Goal: Find specific page/section: Find specific page/section

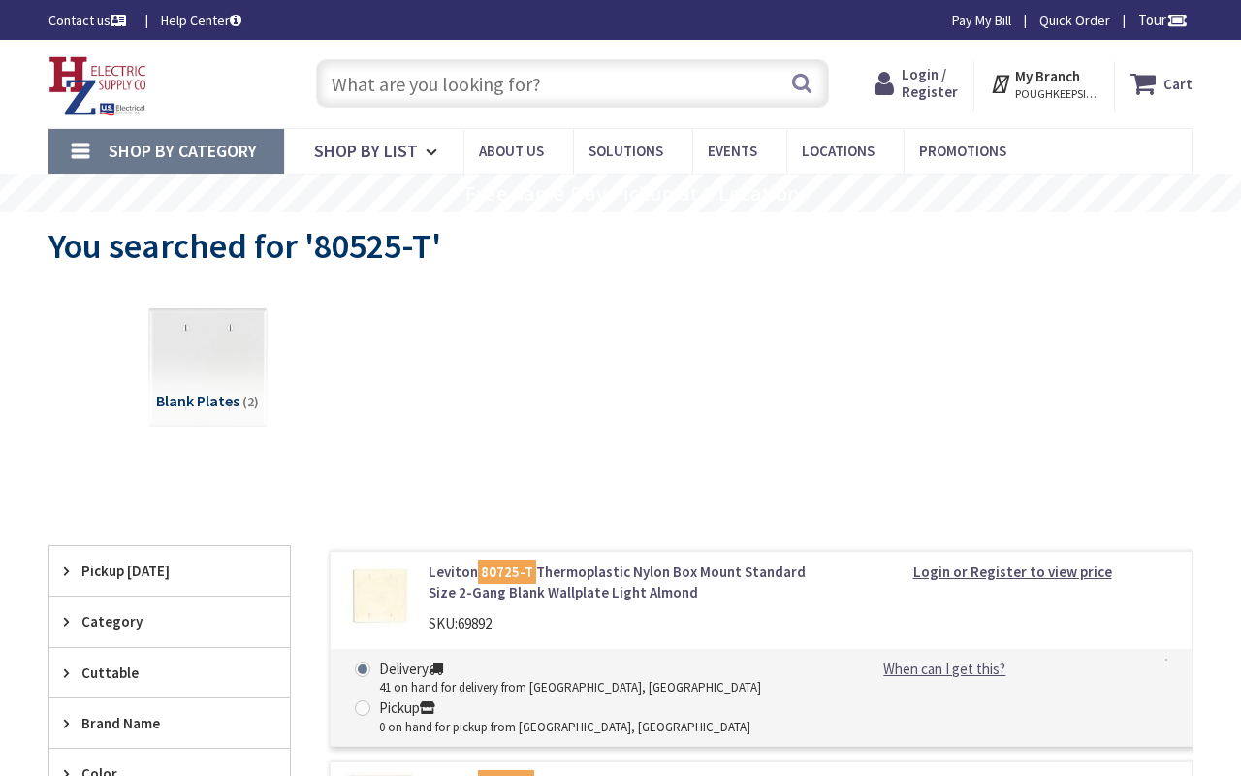
type input "Thomas [STREET_ADDRESS][US_STATE]"
